Goal: Task Accomplishment & Management: Use online tool/utility

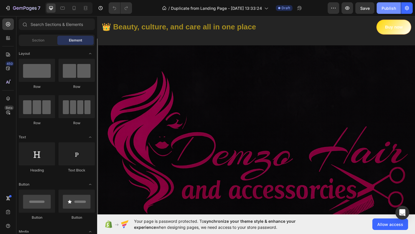
click at [391, 8] on div "Publish" at bounding box center [389, 8] width 14 height 6
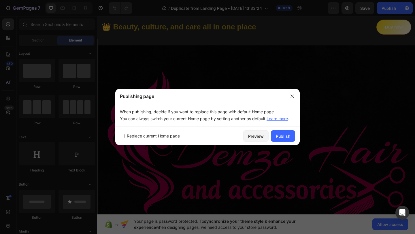
click at [125, 138] on label "Replace current Home page" at bounding box center [152, 136] width 55 height 7
checkbox input "true"
click at [282, 136] on div "Publish" at bounding box center [283, 136] width 14 height 6
